Goal: Transaction & Acquisition: Purchase product/service

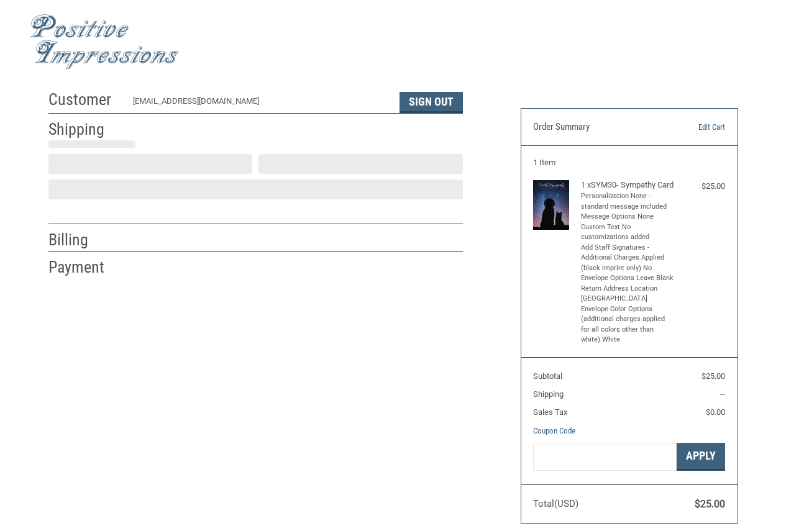
scroll to position [8, 0]
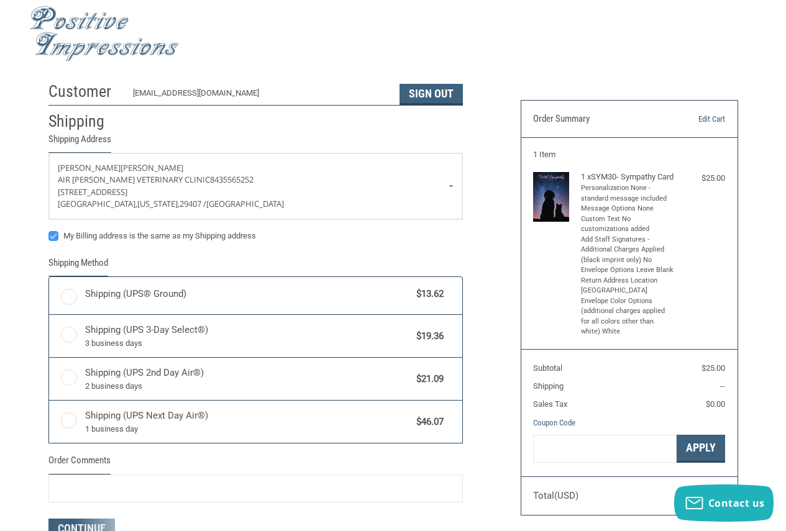
radio input "true"
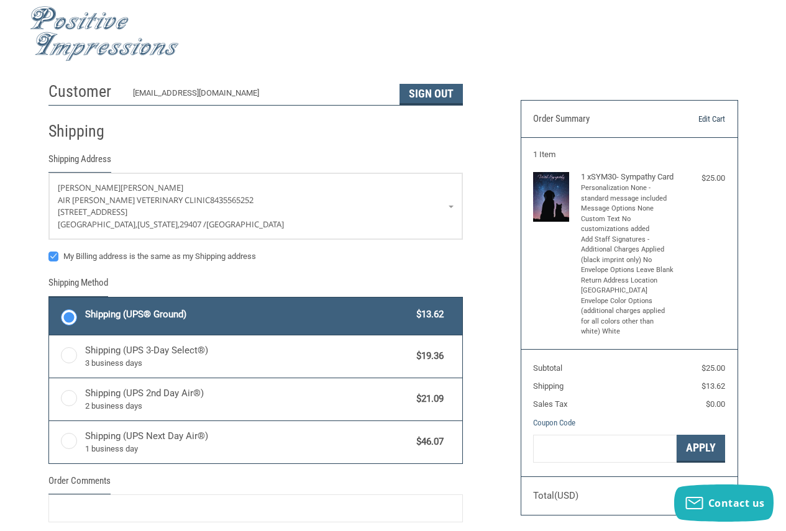
click at [702, 118] on link "Edit Cart" at bounding box center [695, 119] width 62 height 12
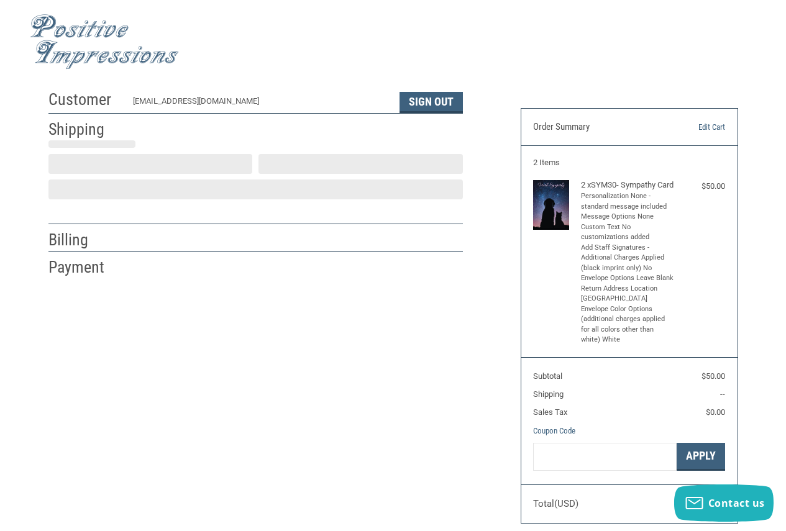
scroll to position [8, 0]
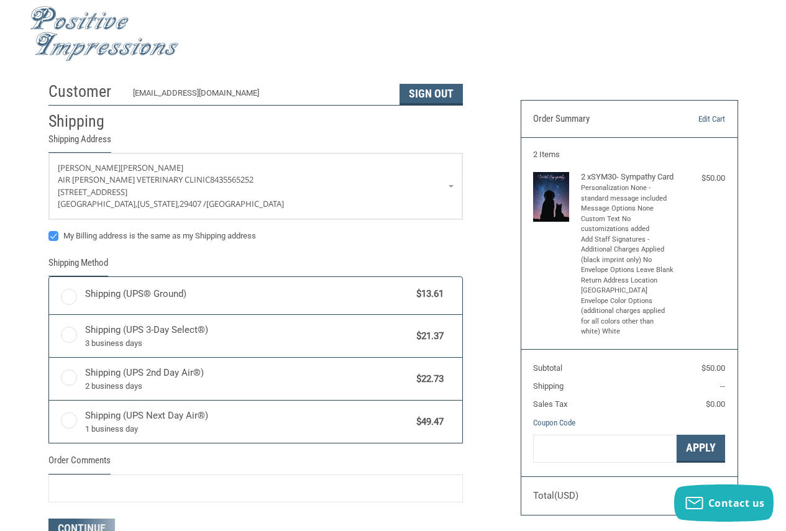
radio input "true"
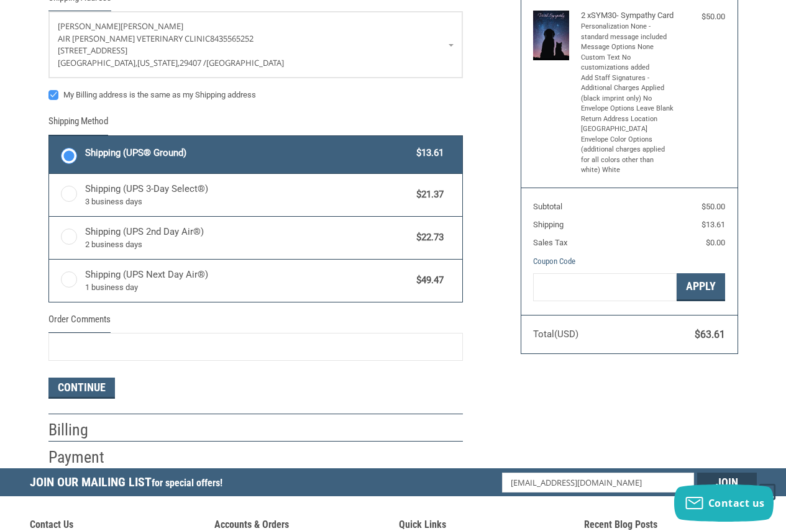
scroll to position [178, 0]
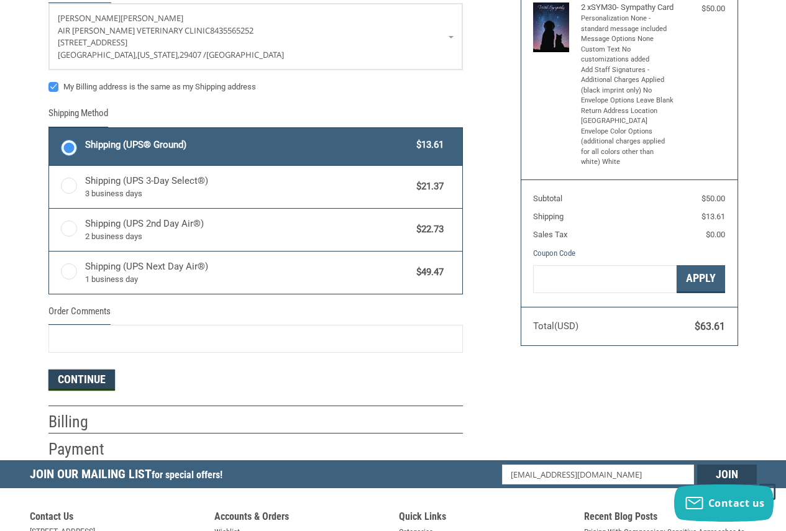
click at [83, 381] on button "Continue" at bounding box center [81, 380] width 67 height 21
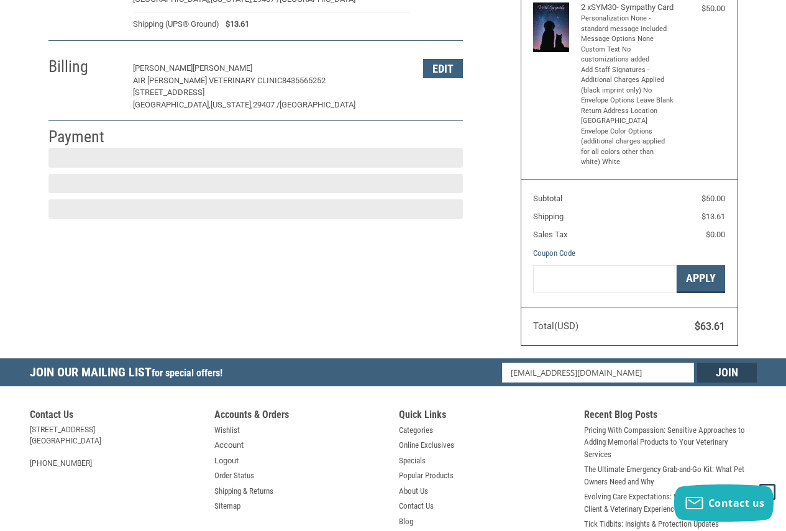
scroll to position [193, 0]
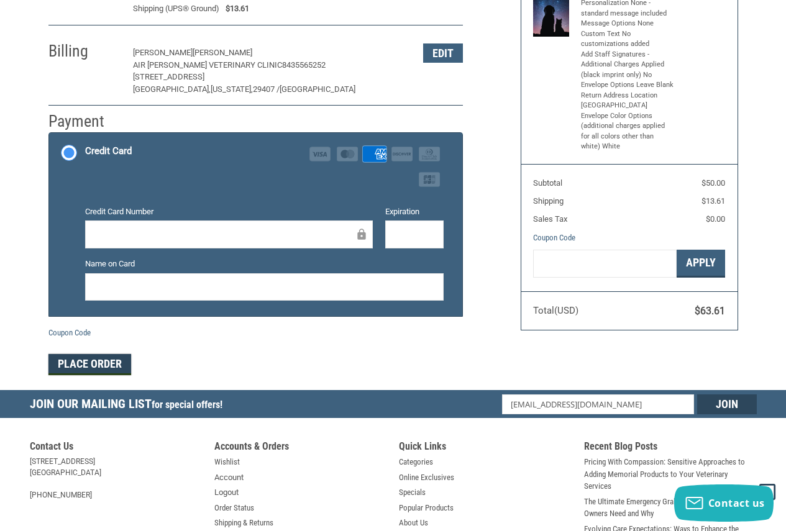
click at [108, 368] on button "Place Order" at bounding box center [89, 364] width 83 height 21
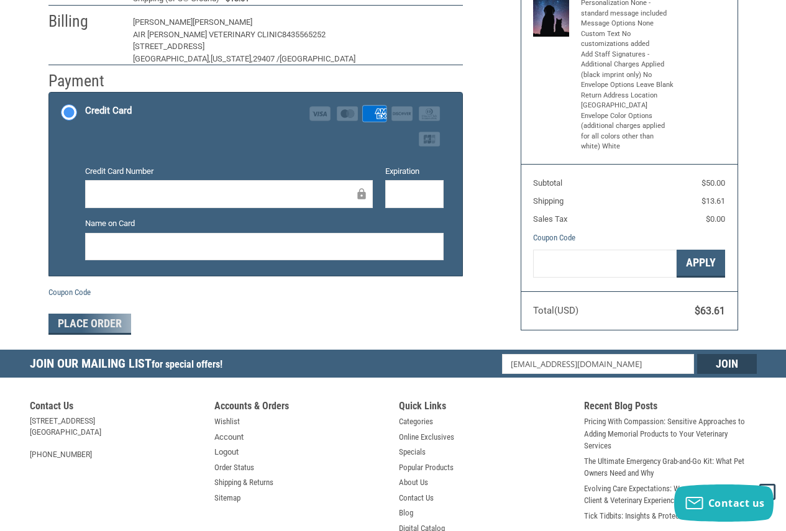
scroll to position [184, 0]
